Goal: Information Seeking & Learning: Learn about a topic

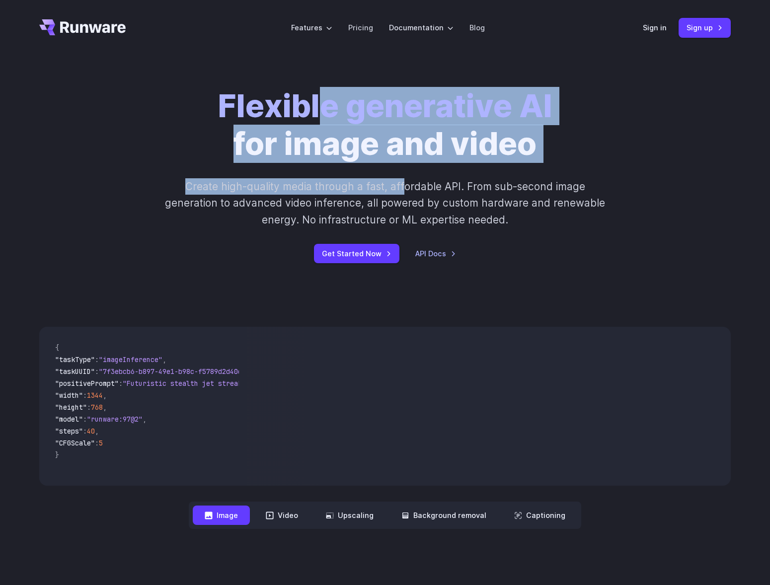
drag, startPoint x: 320, startPoint y: 118, endPoint x: 448, endPoint y: 189, distance: 146.5
click at [405, 179] on div "Flexible generative AI for image and video Create high-quality media through a …" at bounding box center [384, 175] width 553 height 176
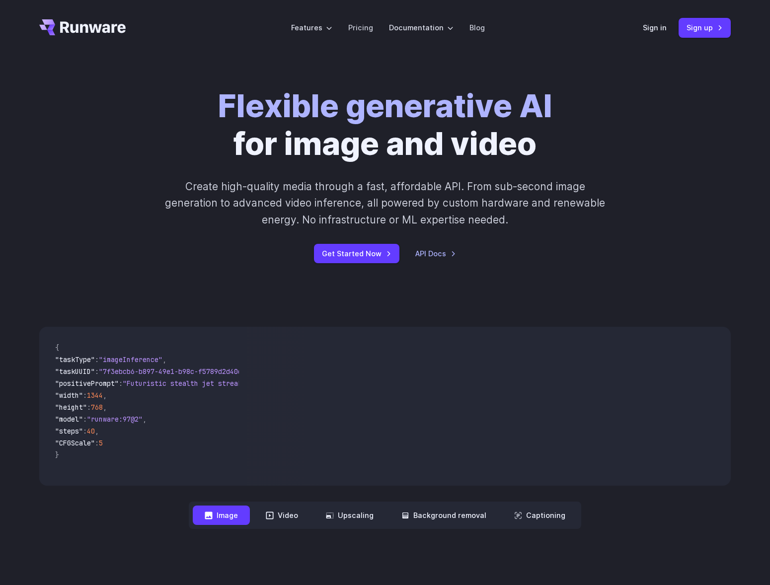
click at [490, 194] on p "Create high-quality media through a fast, affordable API. From sub-second image…" at bounding box center [385, 203] width 443 height 50
click at [360, 27] on link "Pricing" at bounding box center [360, 27] width 25 height 11
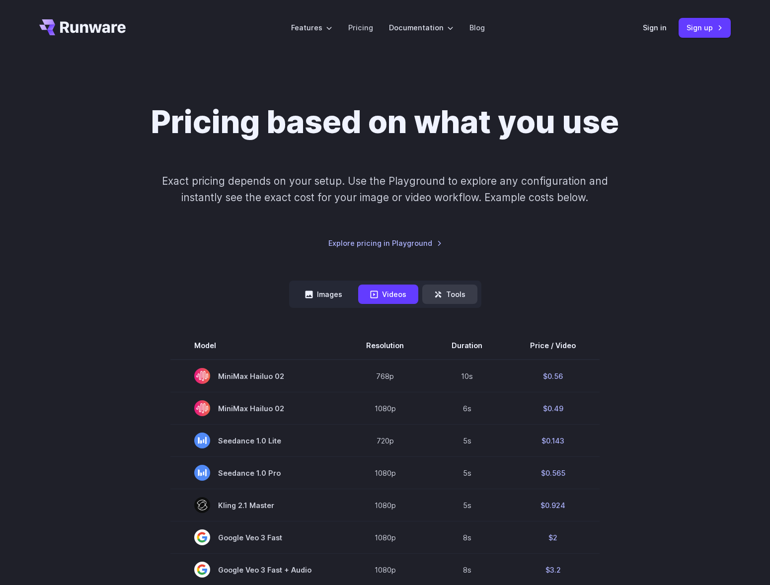
click at [443, 296] on button "Tools" at bounding box center [449, 294] width 55 height 19
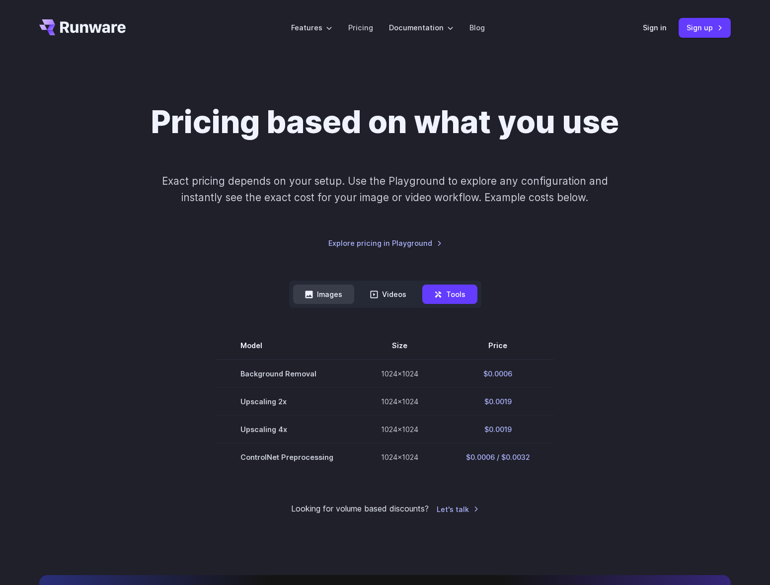
click at [338, 293] on button "Images" at bounding box center [323, 294] width 61 height 19
